Goal: Information Seeking & Learning: Learn about a topic

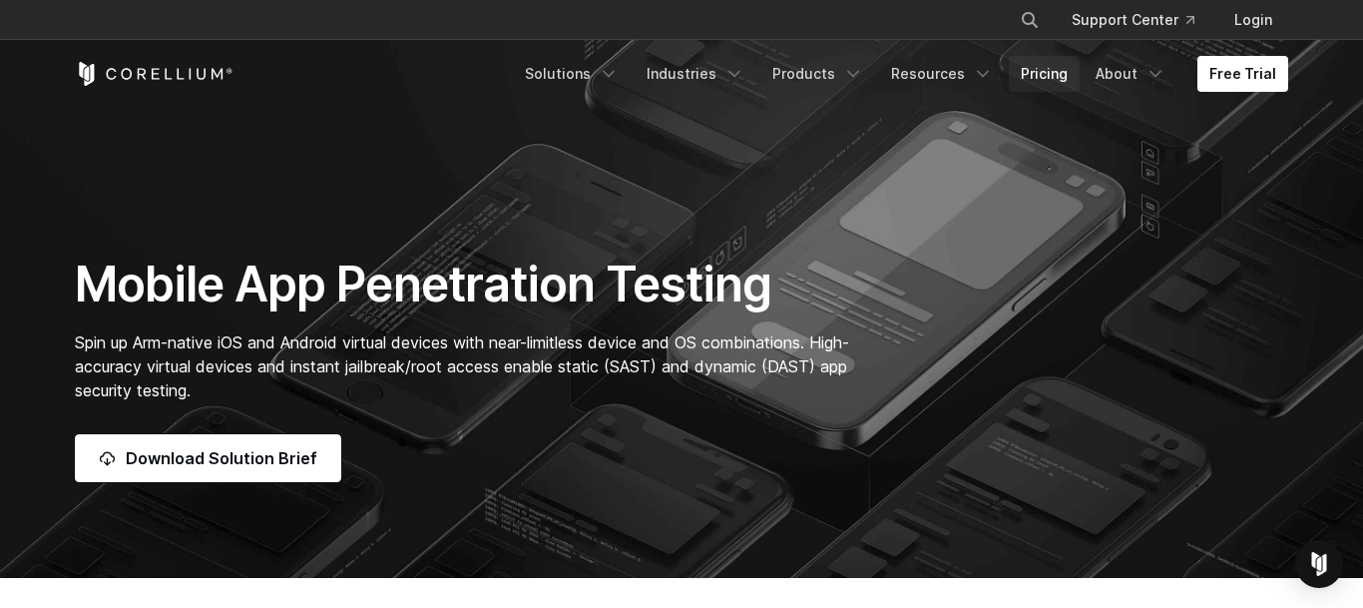
click at [1035, 83] on link "Pricing" at bounding box center [1044, 74] width 71 height 36
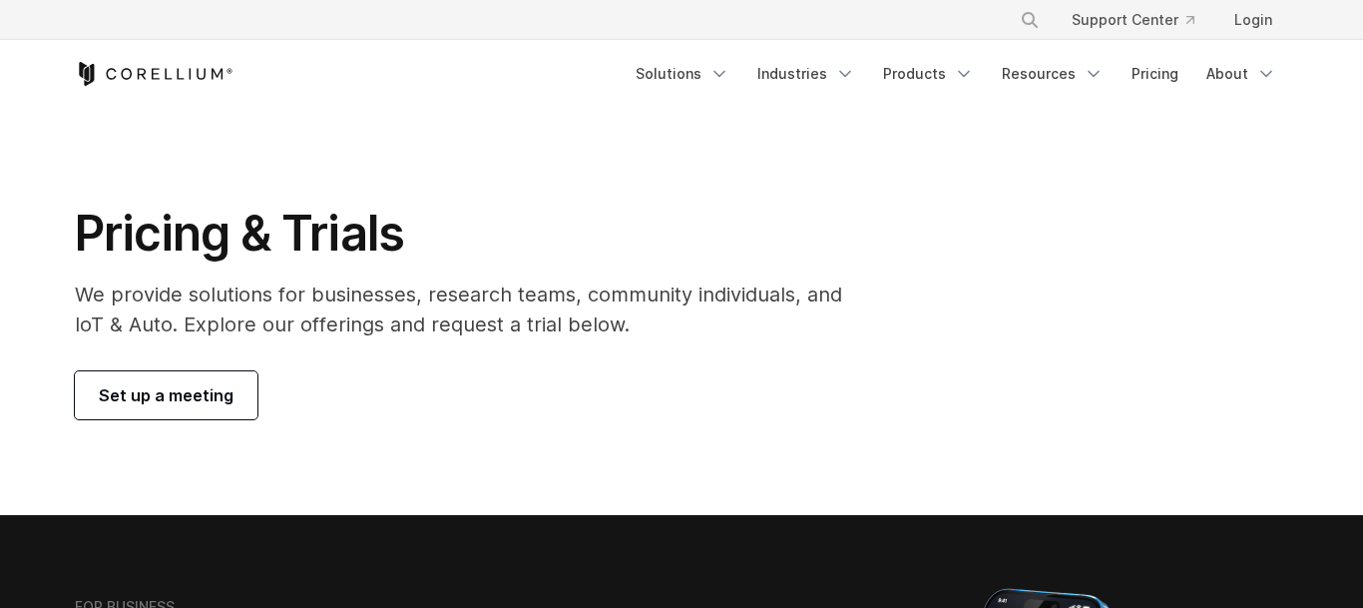
click at [233, 378] on link "Set up a meeting" at bounding box center [166, 395] width 183 height 48
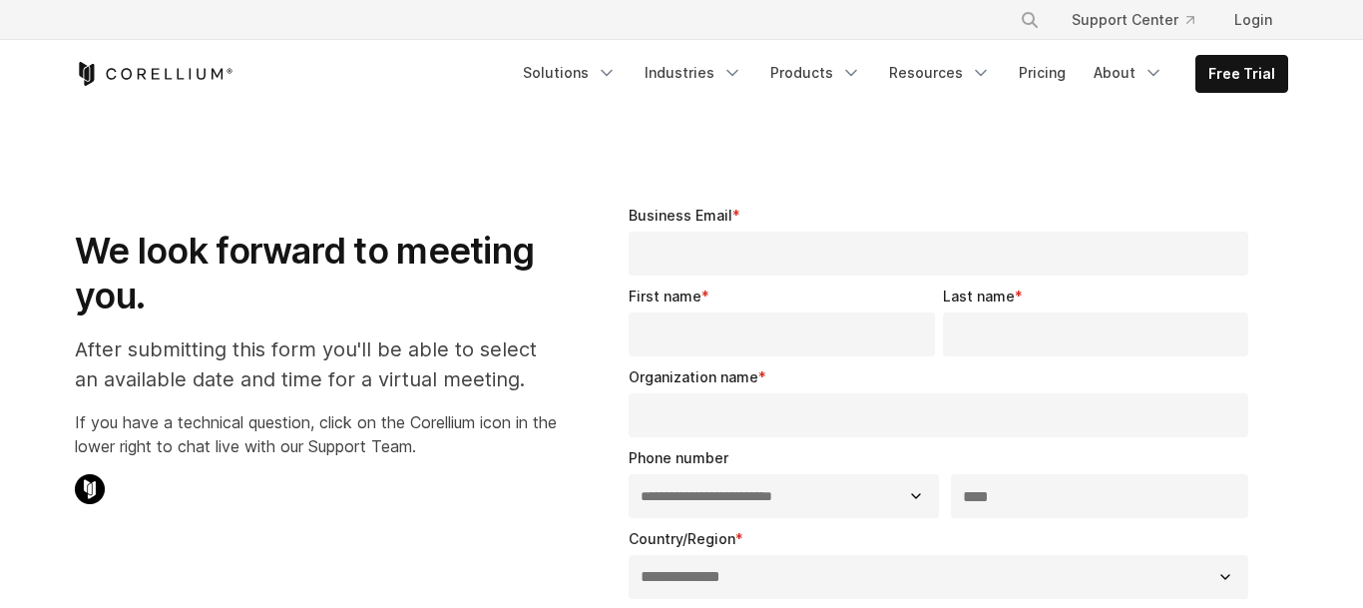
select select "**"
click at [971, 77] on link "Resources" at bounding box center [940, 73] width 126 height 36
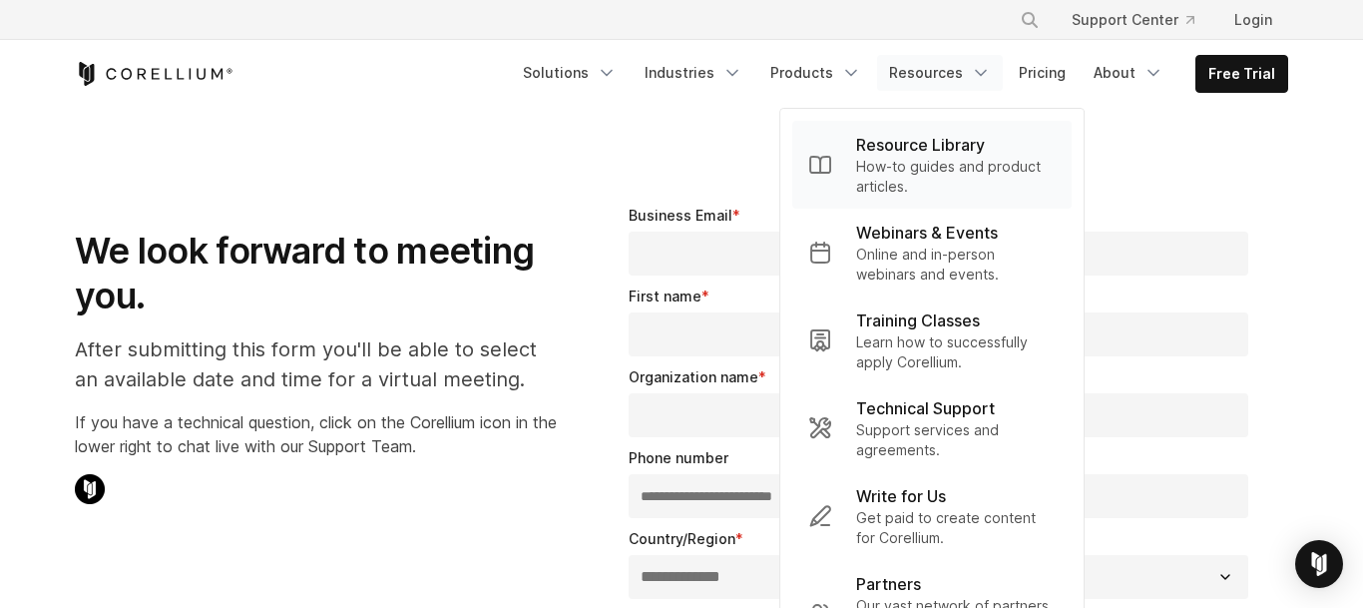
click at [895, 167] on p "How-to guides and product articles." at bounding box center [956, 177] width 200 height 40
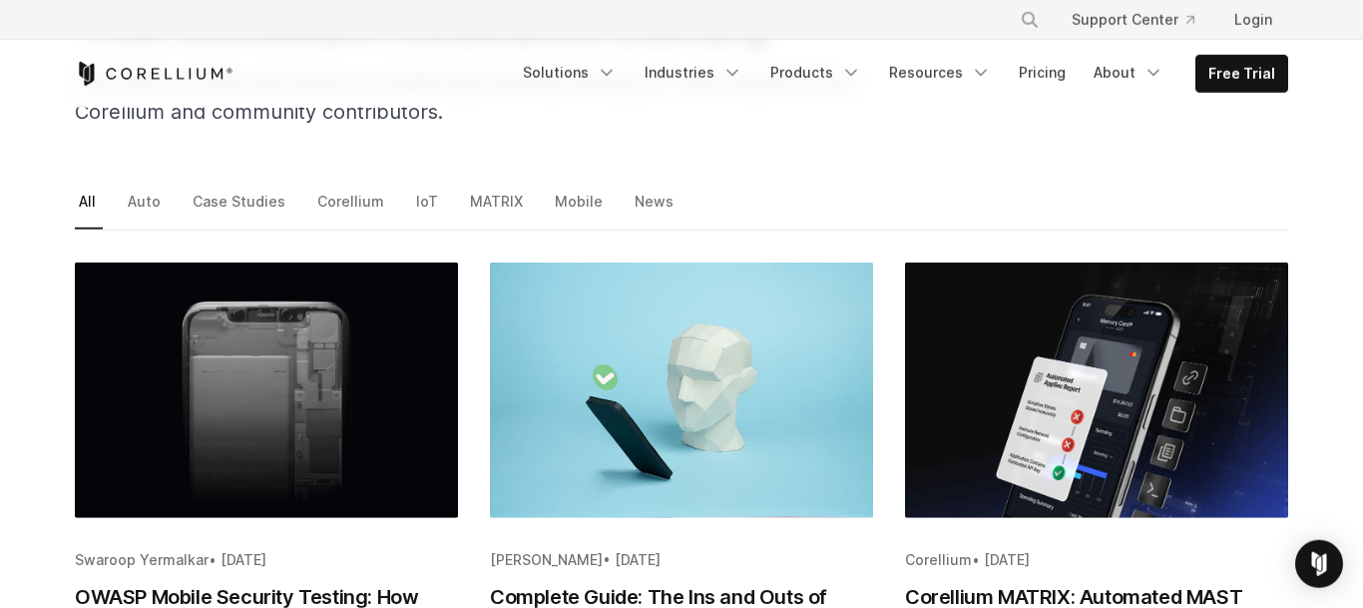
scroll to position [195, 0]
